Goal: Task Accomplishment & Management: Use online tool/utility

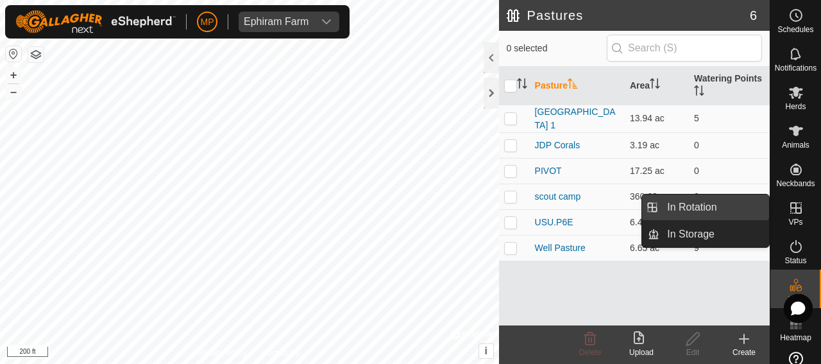
click at [706, 209] on link "In Rotation" at bounding box center [715, 207] width 110 height 26
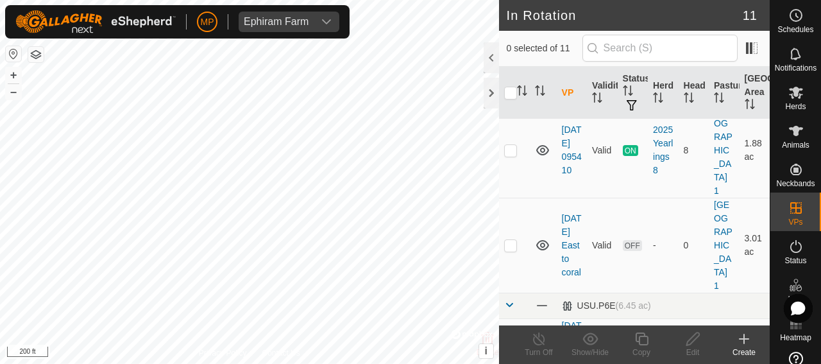
scroll to position [162, 0]
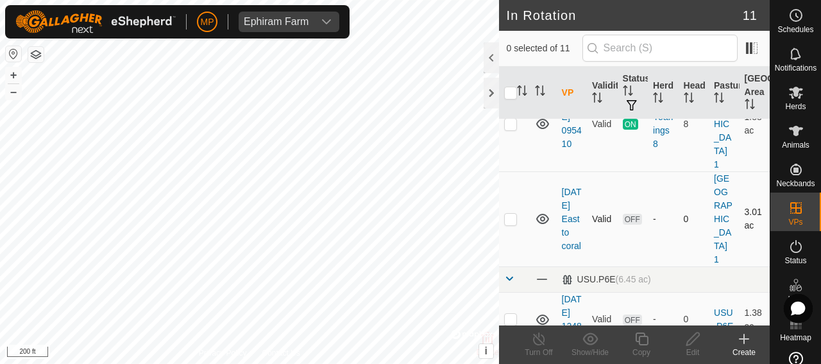
click at [511, 224] on p-checkbox at bounding box center [510, 219] width 13 height 10
checkbox input "true"
click at [790, 96] on icon at bounding box center [796, 93] width 14 height 12
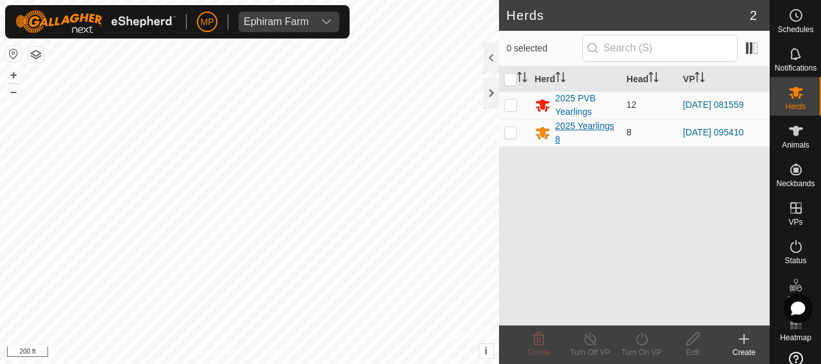
click at [586, 126] on div "2025 Yearlings 8" at bounding box center [586, 132] width 61 height 27
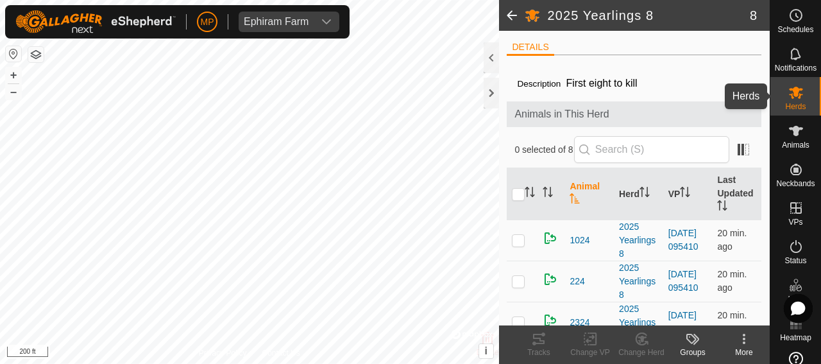
click at [792, 99] on icon at bounding box center [795, 92] width 15 height 15
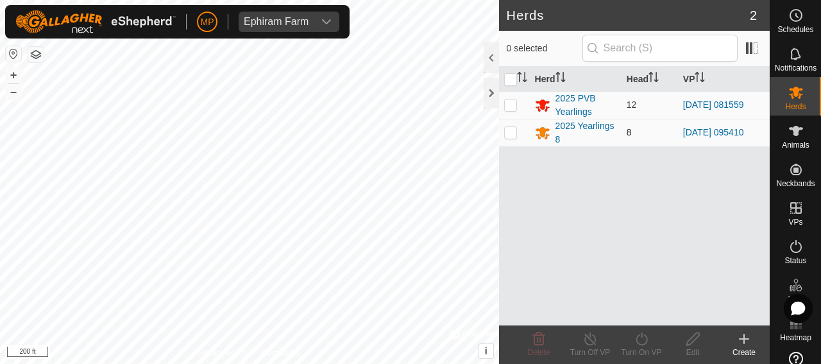
click at [509, 132] on p-checkbox at bounding box center [510, 132] width 13 height 10
checkbox input "true"
click at [642, 341] on icon at bounding box center [642, 338] width 16 height 15
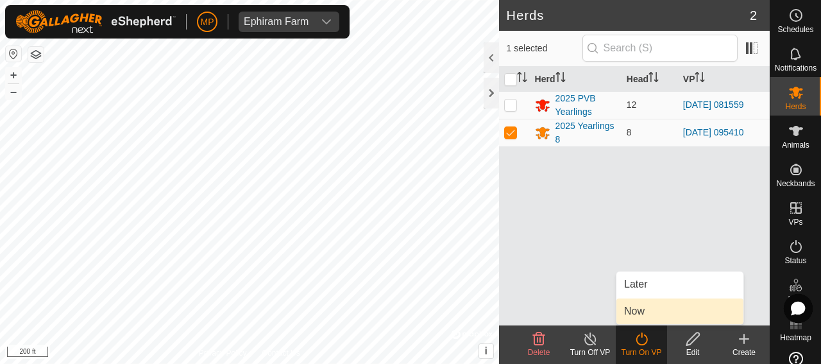
click at [636, 314] on link "Now" at bounding box center [680, 311] width 127 height 26
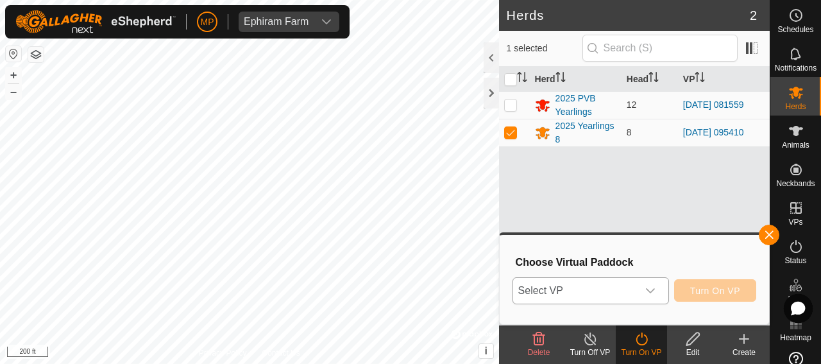
click at [649, 289] on icon "dropdown trigger" at bounding box center [650, 290] width 9 height 5
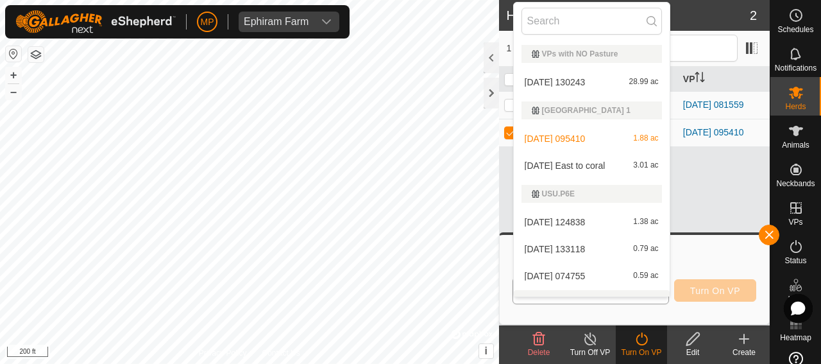
scroll to position [19, 0]
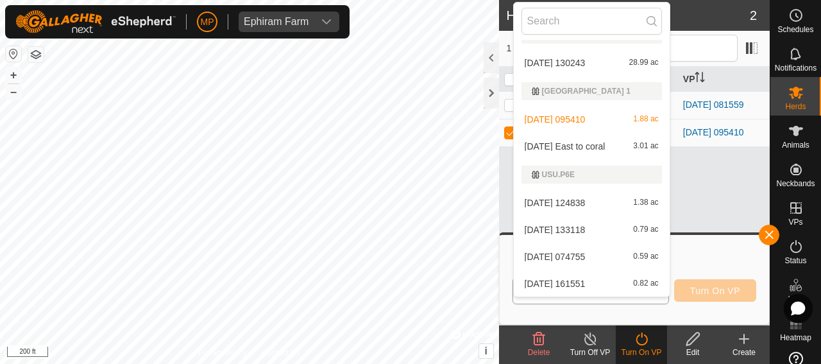
click at [586, 146] on li "[DATE] East to coral 3.01 ac" at bounding box center [592, 146] width 156 height 26
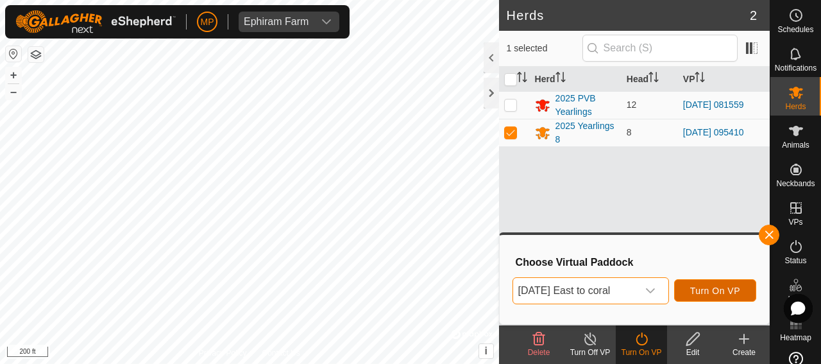
click at [722, 289] on span "Turn On VP" at bounding box center [715, 290] width 50 height 10
